Goal: Information Seeking & Learning: Understand process/instructions

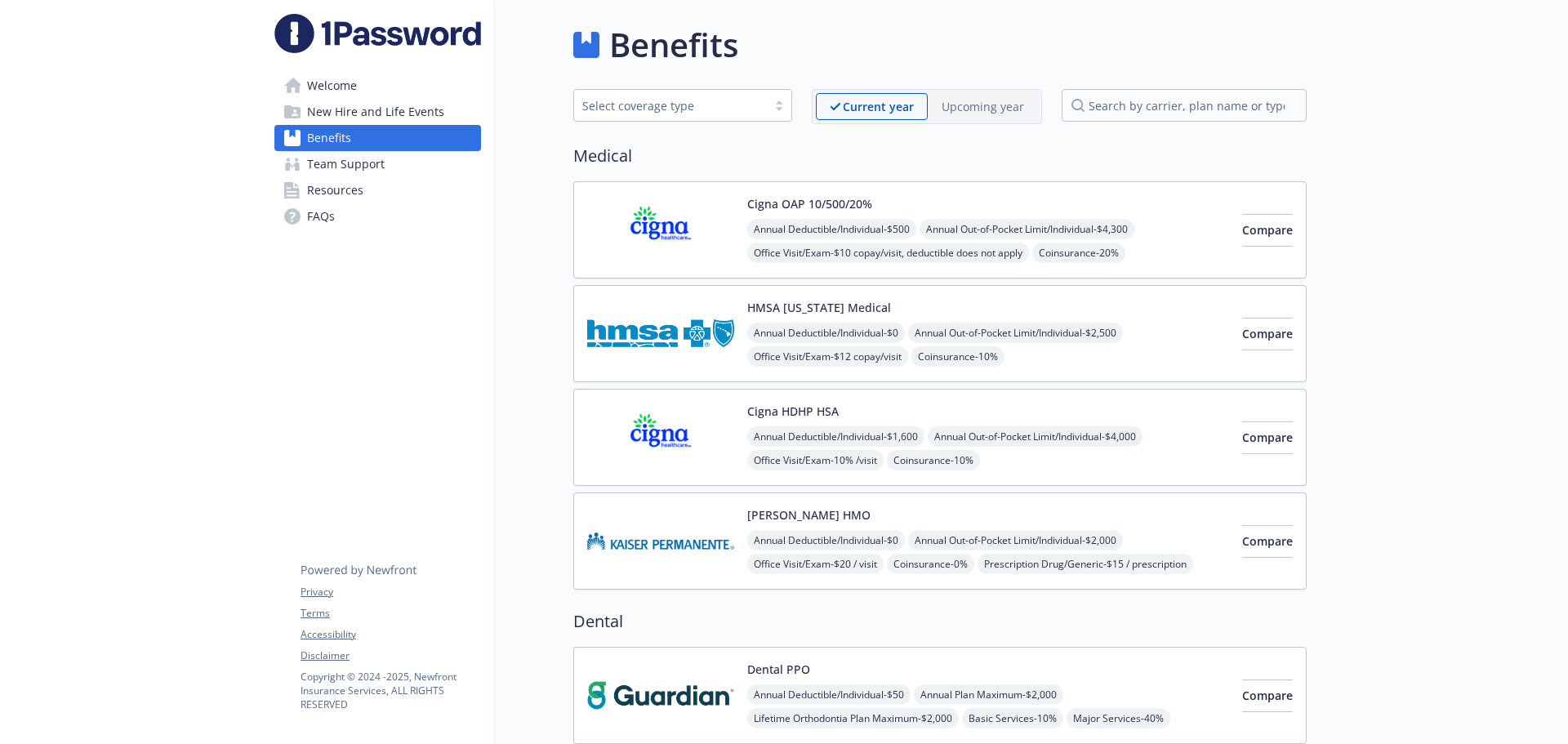
click at [646, 253] on img at bounding box center [660, 229] width 147 height 70
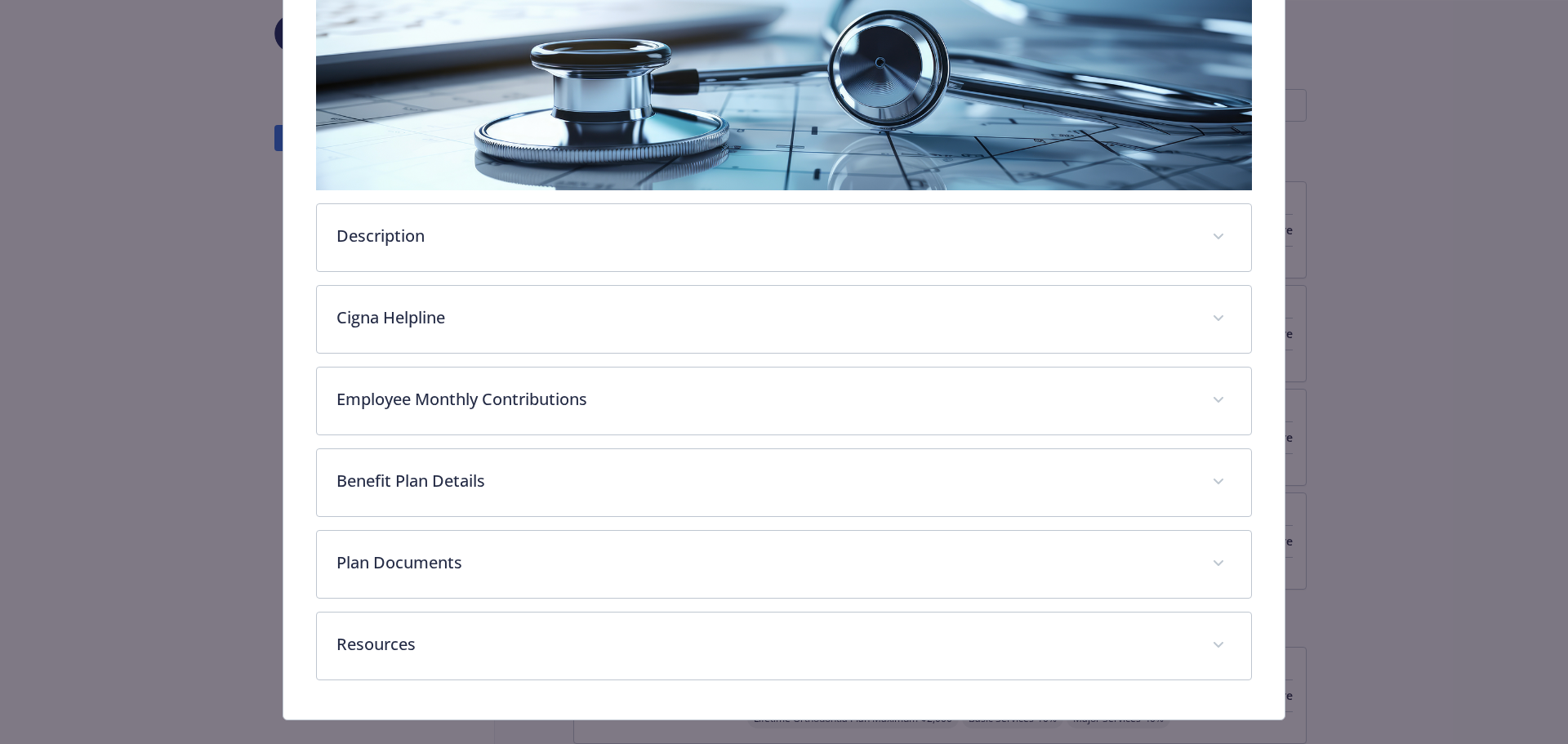
scroll to position [307, 0]
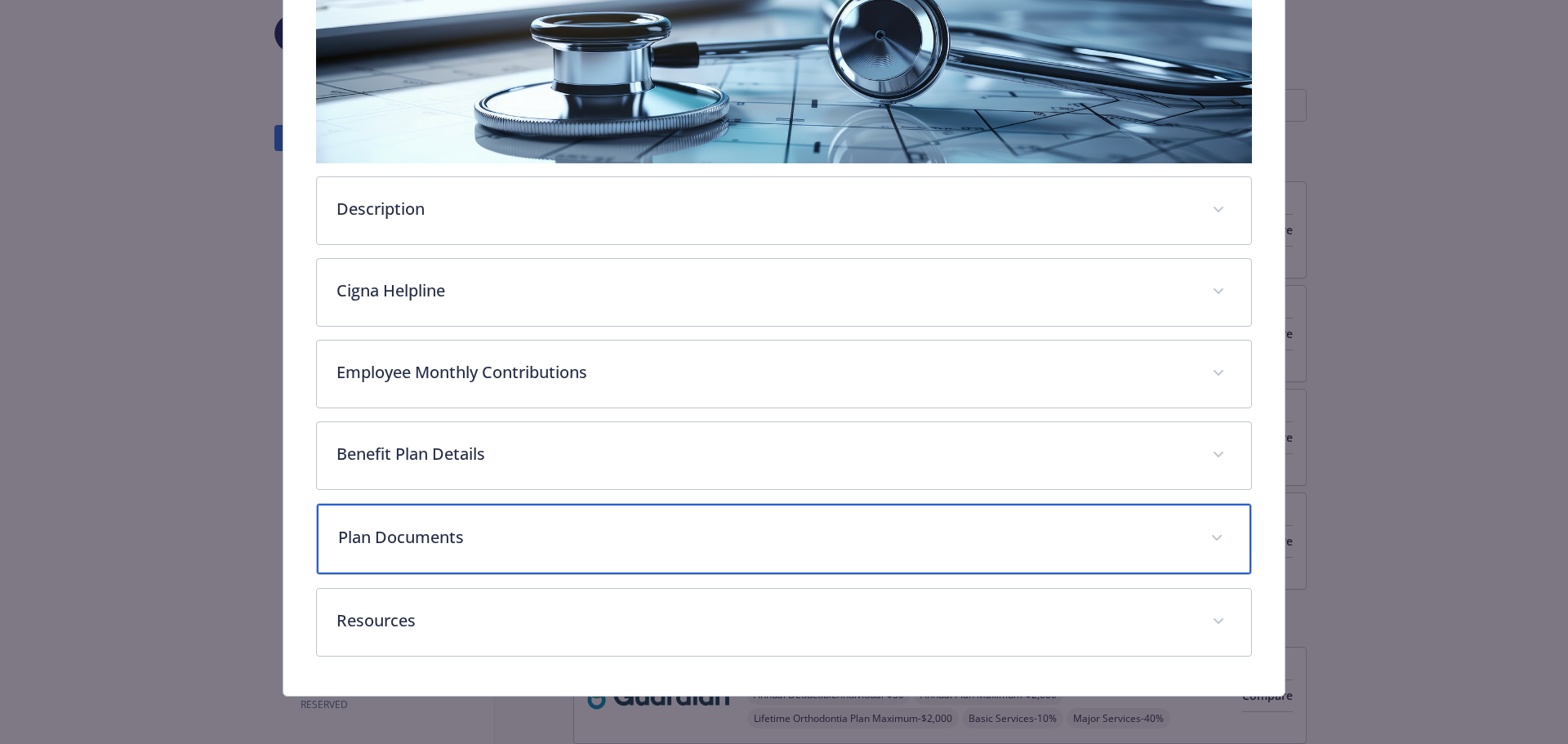
click at [622, 512] on div "Plan Documents" at bounding box center [784, 539] width 935 height 70
